Goal: Find specific page/section: Find specific page/section

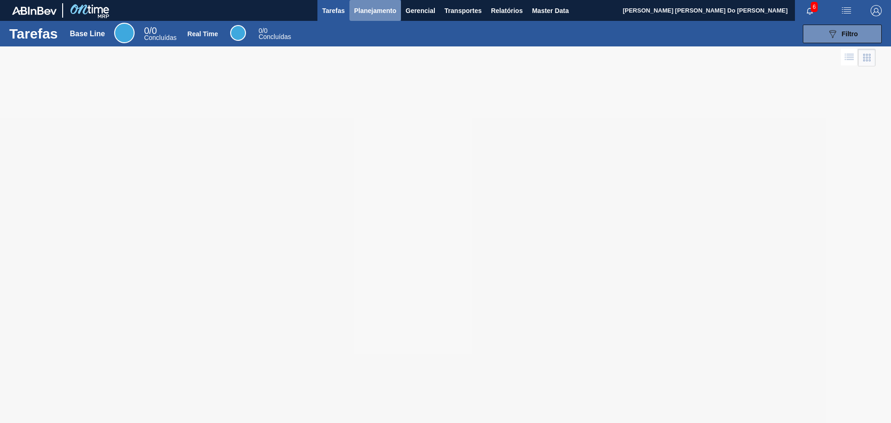
click at [381, 11] on span "Planejamento" at bounding box center [375, 10] width 42 height 11
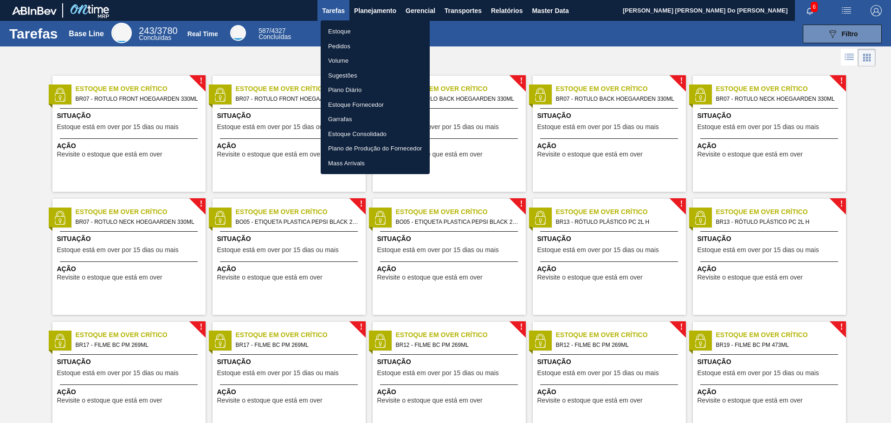
click at [338, 26] on li "Estoque" at bounding box center [375, 31] width 109 height 15
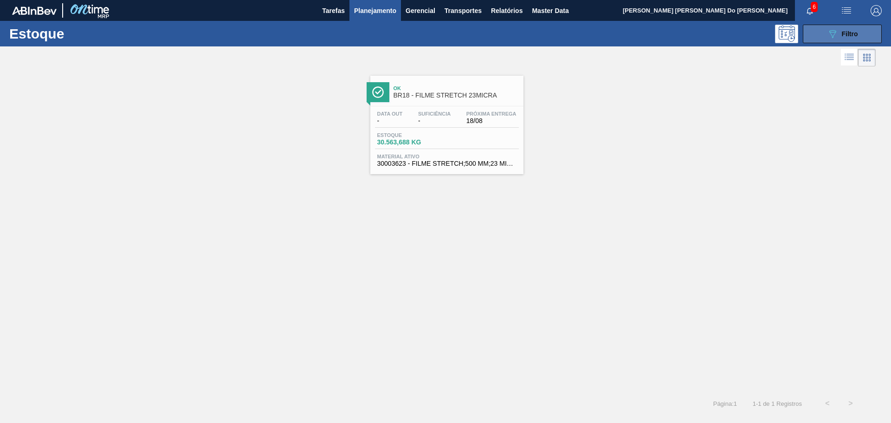
click at [838, 30] on div "089F7B8B-B2A5-4AFE-B5C0-19BA573D28AC Filtro" at bounding box center [842, 33] width 31 height 11
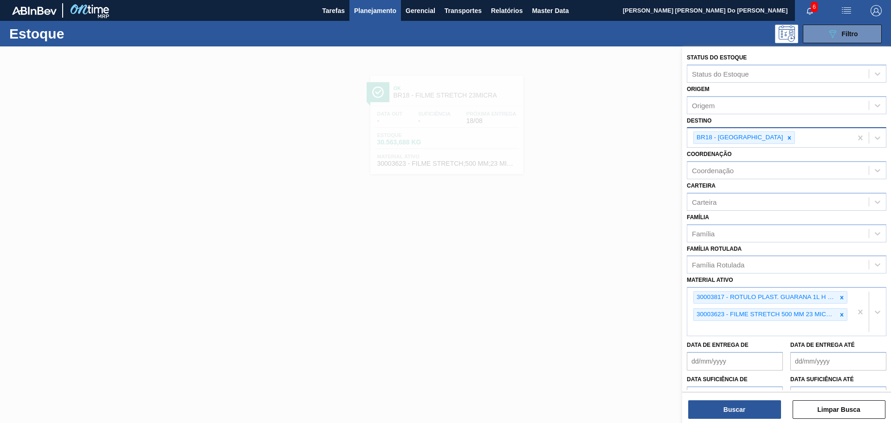
click at [788, 136] on div "BR18 - [GEOGRAPHIC_DATA]" at bounding box center [770, 137] width 165 height 19
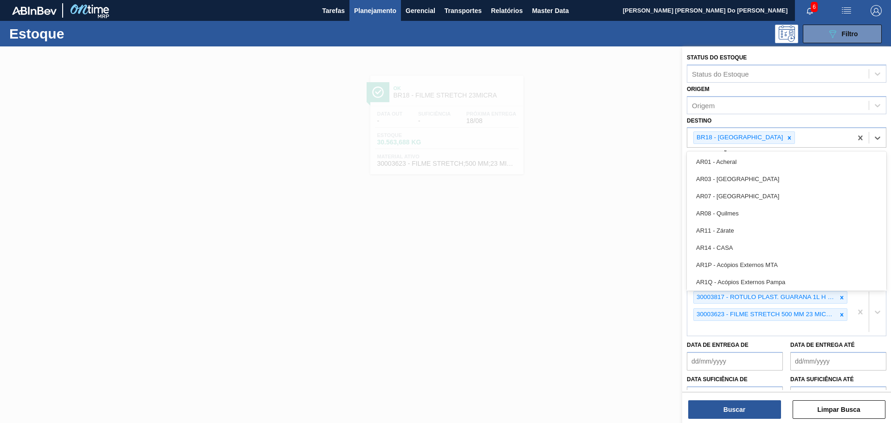
click at [724, 330] on div "30003817 - ROTULO PLAST. GUARANA 1L H 2PACK1L NIV22 30003623 - FILME STRETCH 50…" at bounding box center [770, 312] width 165 height 48
click at [802, 140] on div "BR18 - [GEOGRAPHIC_DATA]" at bounding box center [770, 137] width 165 height 19
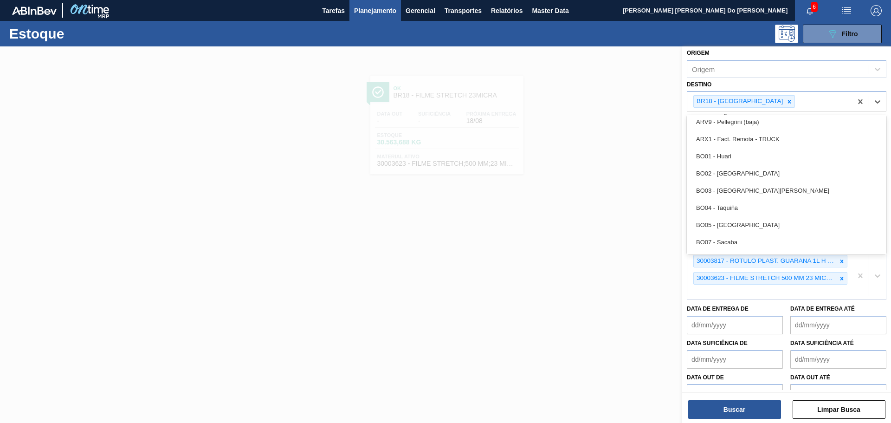
scroll to position [53, 0]
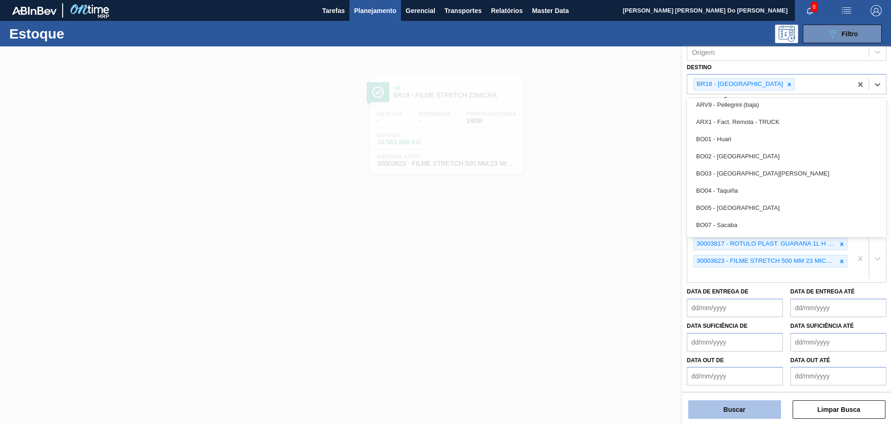
click at [754, 407] on button "Buscar" at bounding box center [734, 409] width 93 height 19
